Goal: Transaction & Acquisition: Purchase product/service

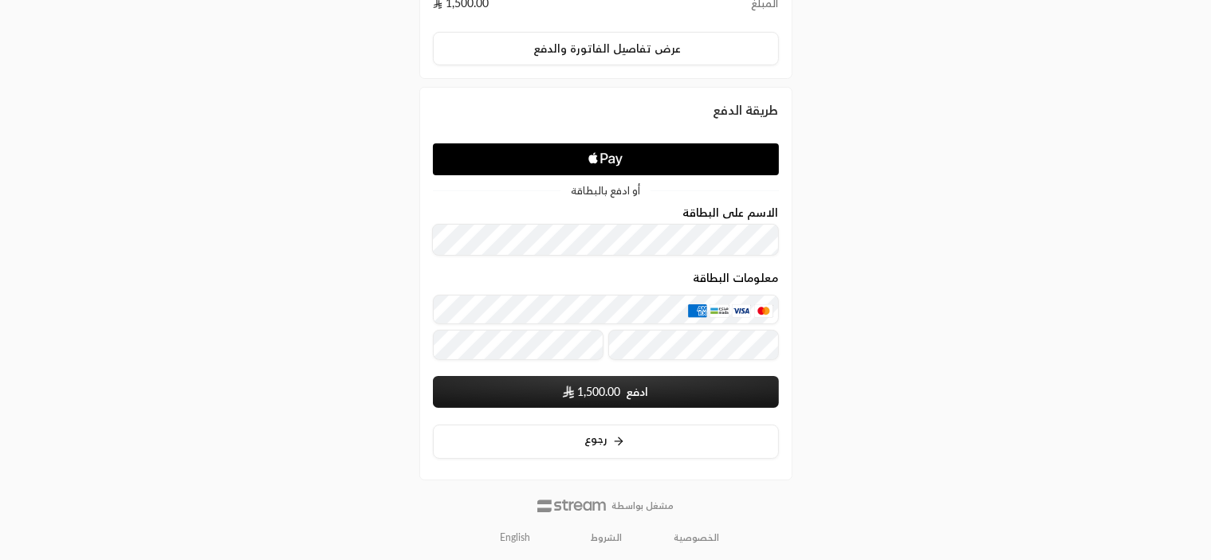
scroll to position [183, 0]
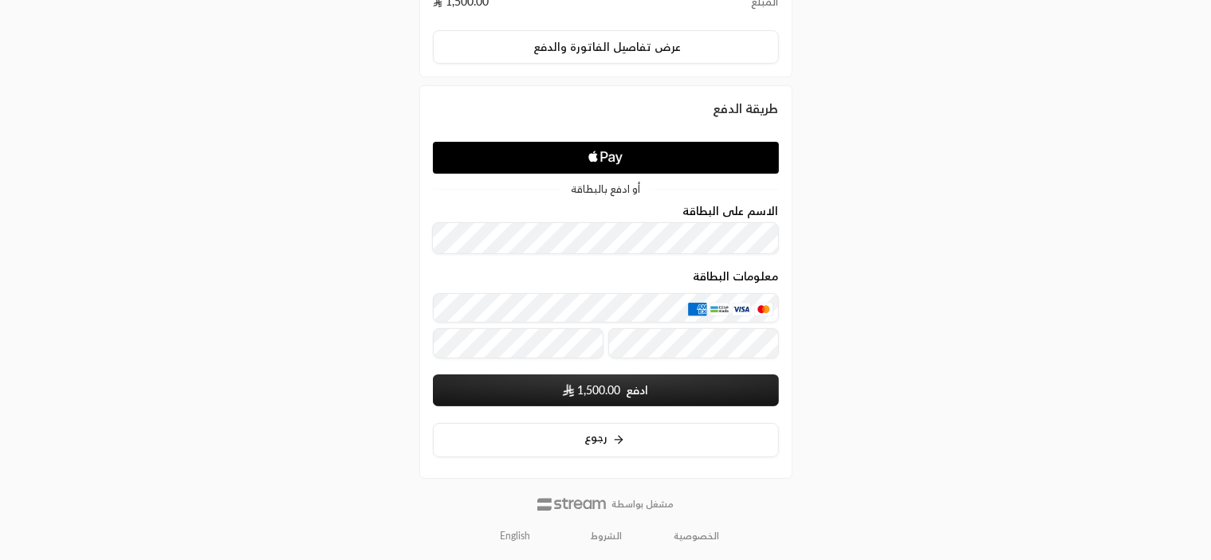
click at [511, 534] on link "English" at bounding box center [516, 537] width 48 height 26
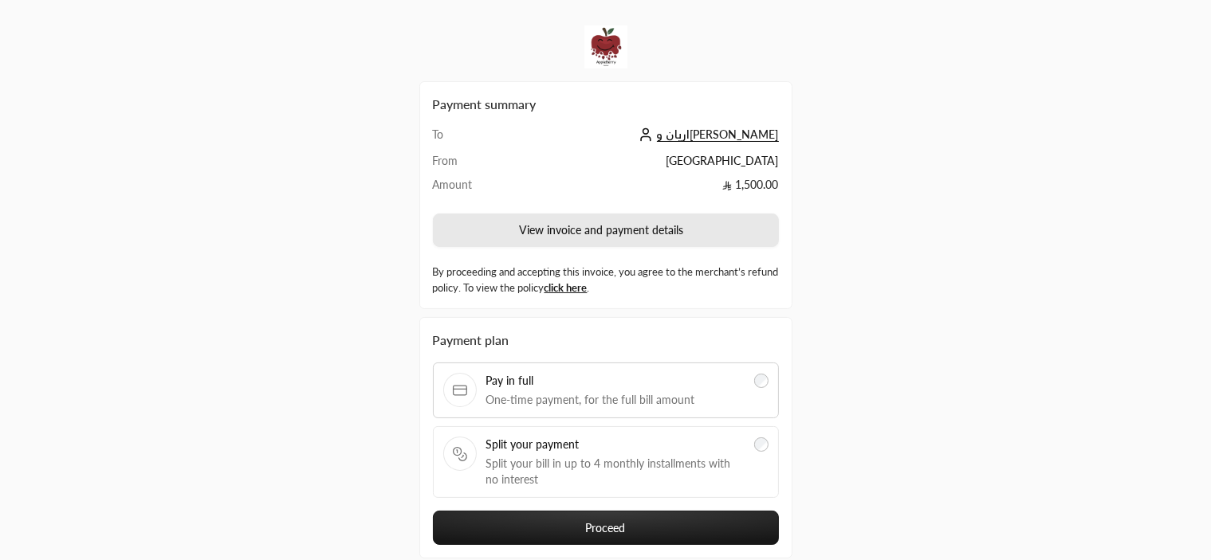
click at [605, 226] on button "View invoice and payment details" at bounding box center [606, 230] width 346 height 33
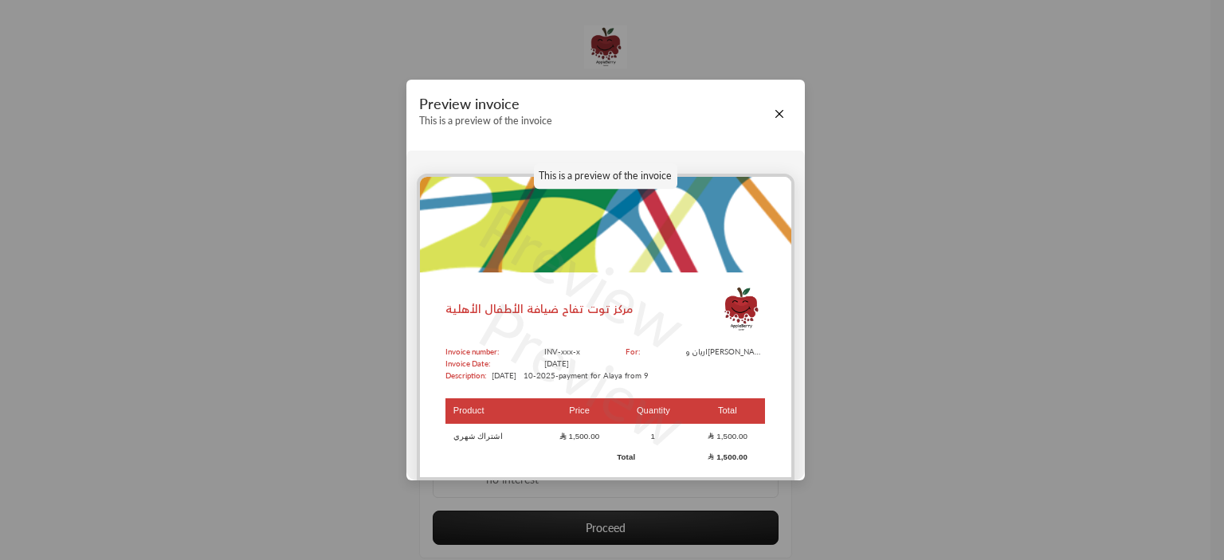
click at [602, 351] on p "Preview" at bounding box center [582, 374] width 241 height 194
click at [782, 108] on button "Close" at bounding box center [780, 114] width 18 height 18
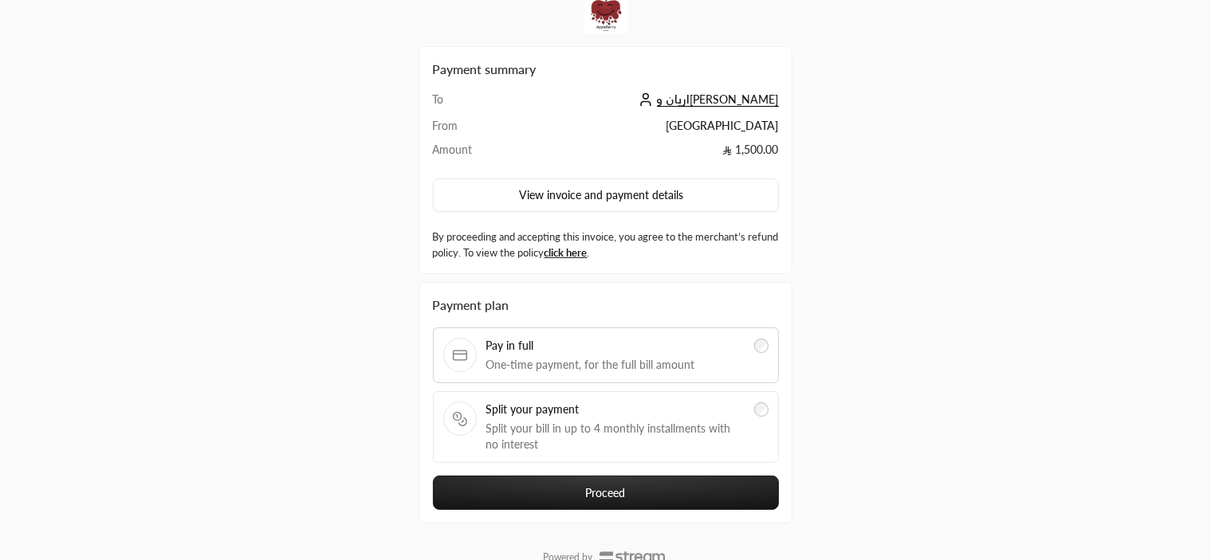
scroll to position [7, 0]
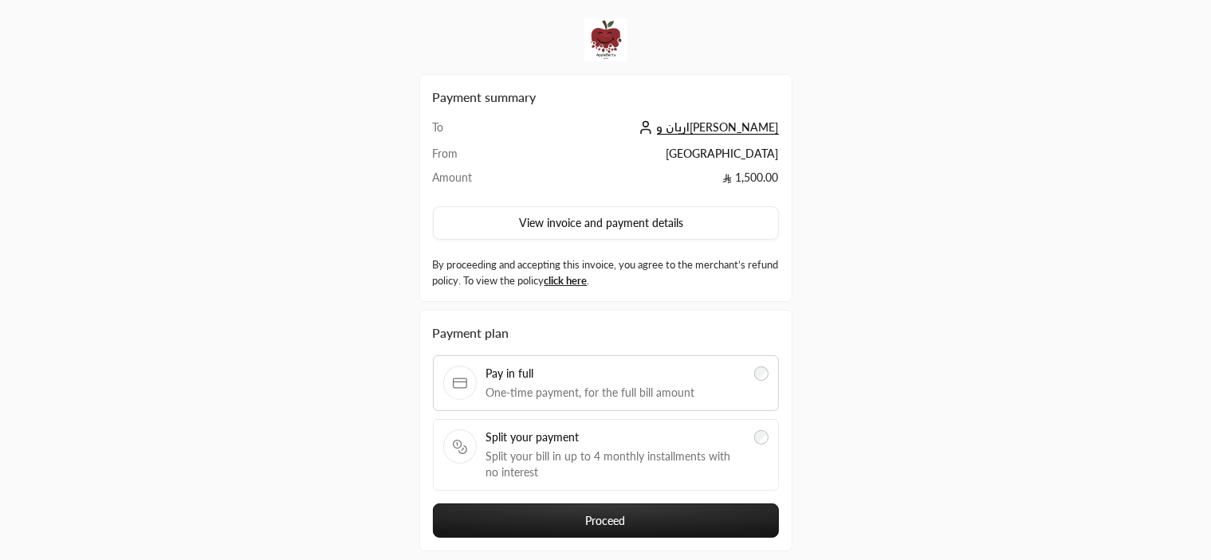
click at [563, 517] on button "Proceed" at bounding box center [606, 521] width 346 height 34
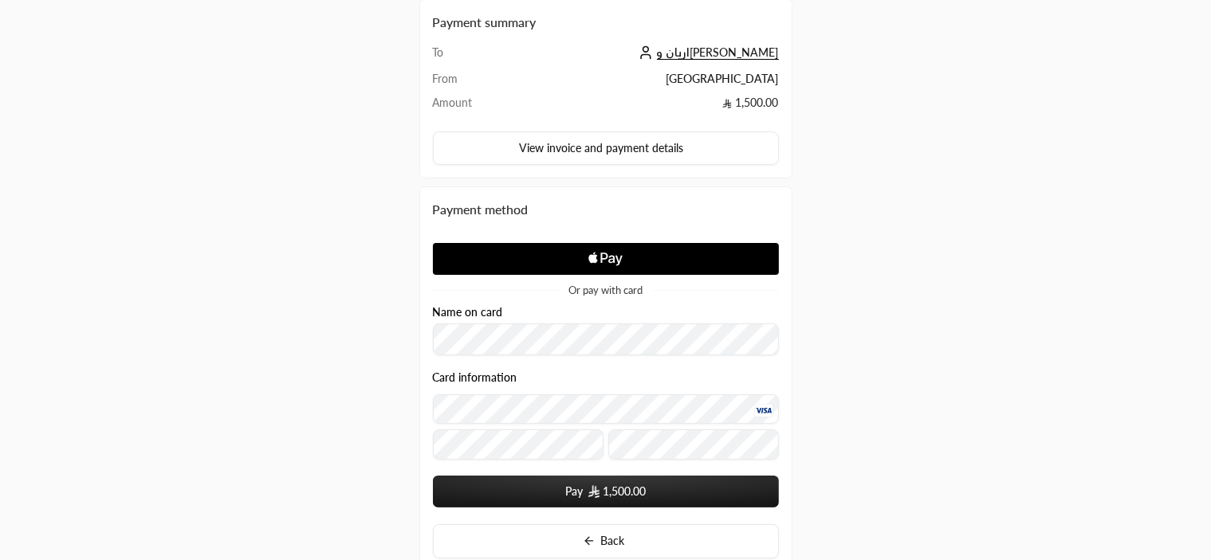
scroll to position [183, 0]
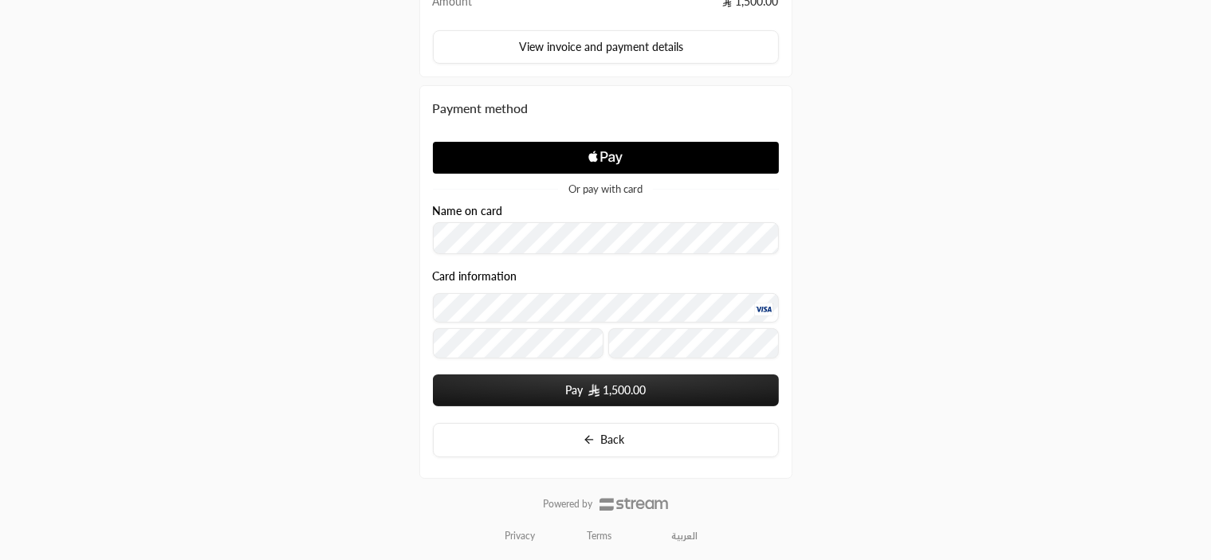
click at [607, 394] on span "1,500.00" at bounding box center [624, 391] width 43 height 16
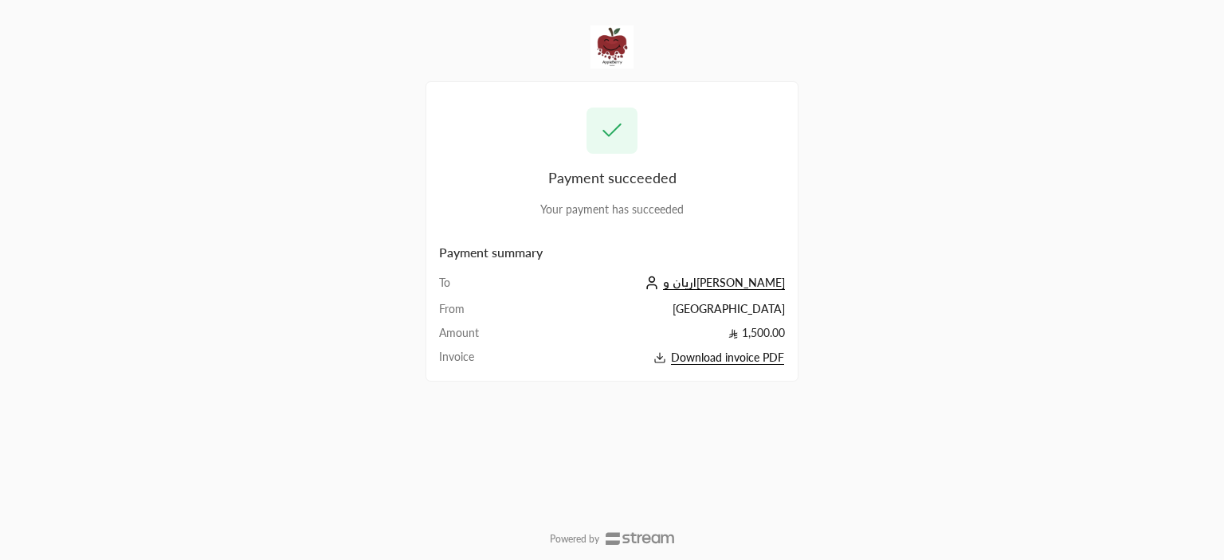
click at [678, 363] on span "Download invoice PDF" at bounding box center [727, 358] width 113 height 14
